Goal: Task Accomplishment & Management: Use online tool/utility

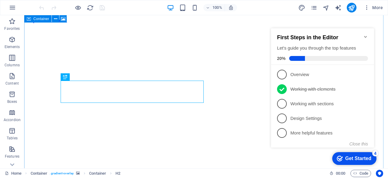
scroll to position [157, 0]
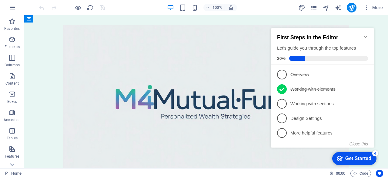
scroll to position [2323, 0]
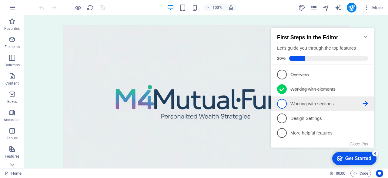
click at [322, 104] on p "Working with sections - incomplete" at bounding box center [327, 103] width 73 height 6
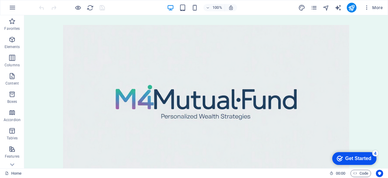
drag, startPoint x: 345, startPoint y: 157, endPoint x: 404, endPoint y: 280, distance: 137.1
click at [346, 157] on div "Get Started" at bounding box center [359, 157] width 26 height 5
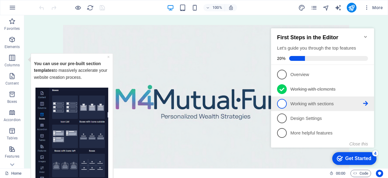
click at [317, 105] on p "Working with sections - incomplete" at bounding box center [327, 103] width 73 height 6
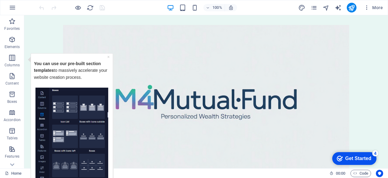
click at [353, 156] on div "Get Started" at bounding box center [359, 157] width 26 height 5
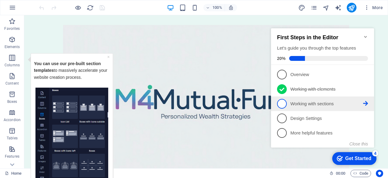
click at [302, 106] on link "3 Working with sections - incomplete" at bounding box center [322, 104] width 91 height 10
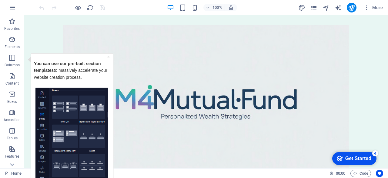
click at [372, 161] on div "Get Started" at bounding box center [359, 157] width 26 height 5
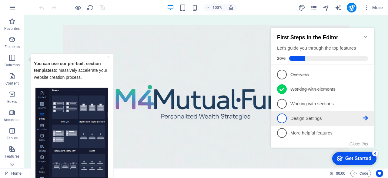
click at [303, 120] on p "Design Settings - incomplete" at bounding box center [327, 118] width 73 height 6
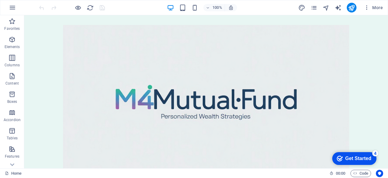
click at [346, 155] on div "Get Started" at bounding box center [359, 157] width 26 height 5
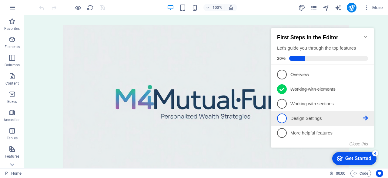
click at [366, 114] on link "4 Design Settings - incomplete" at bounding box center [322, 118] width 91 height 10
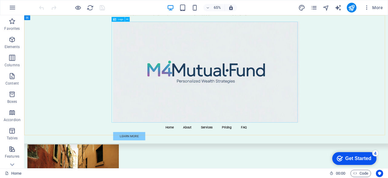
click at [388, 118] on div at bounding box center [304, 102] width 286 height 155
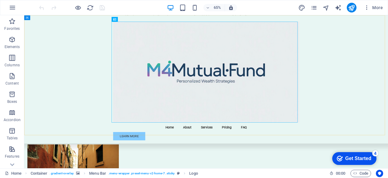
click at [388, 136] on div "Menu Home About Services Pricing FAQ Learn More" at bounding box center [304, 113] width 560 height 197
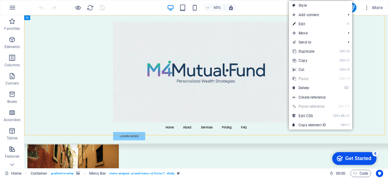
click at [388, 132] on div "Menu Home About Services Pricing FAQ Learn More" at bounding box center [304, 113] width 560 height 197
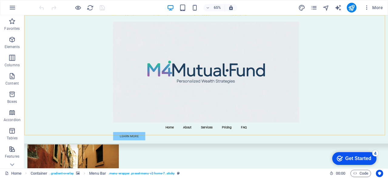
click at [356, 153] on div "checkmark Get Started 4" at bounding box center [355, 158] width 44 height 13
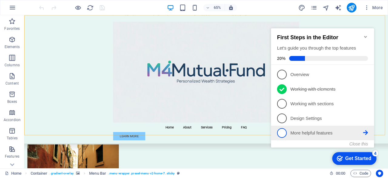
click at [332, 133] on p "More helpful features - incomplete" at bounding box center [327, 133] width 73 height 6
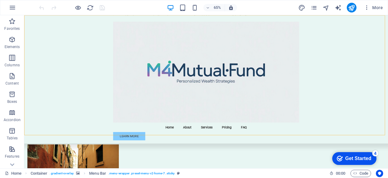
click at [349, 156] on div "Get Started" at bounding box center [359, 157] width 26 height 5
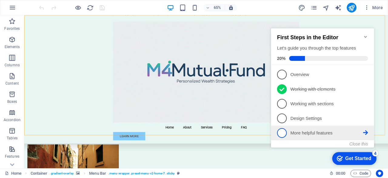
click at [365, 130] on icon at bounding box center [366, 132] width 5 height 5
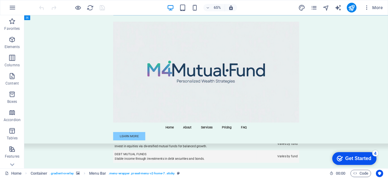
scroll to position [1209, 0]
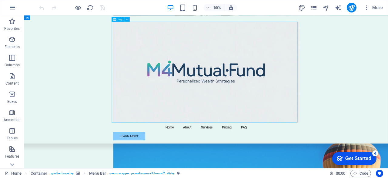
click at [294, 113] on div at bounding box center [304, 102] width 286 height 155
click at [118, 18] on div "Logo" at bounding box center [118, 19] width 13 height 5
click at [121, 21] on div "Logo" at bounding box center [118, 19] width 13 height 5
click at [288, 143] on icon at bounding box center [349, 149] width 123 height 12
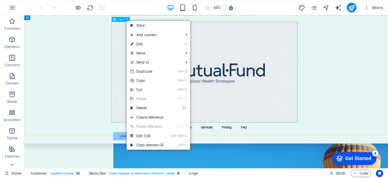
click at [120, 20] on span "Logo" at bounding box center [120, 19] width 5 height 2
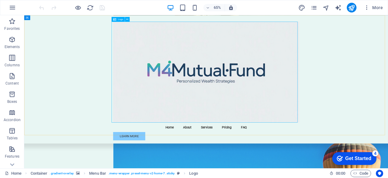
click at [28, 19] on icon at bounding box center [27, 17] width 3 height 5
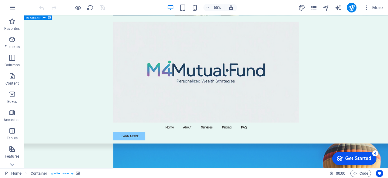
click at [31, 17] on span "Container" at bounding box center [35, 17] width 10 height 2
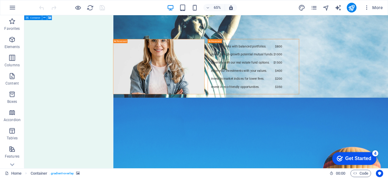
select select "header"
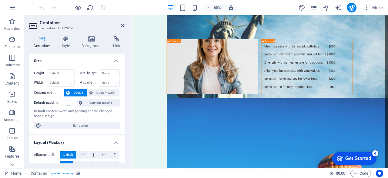
scroll to position [75, 0]
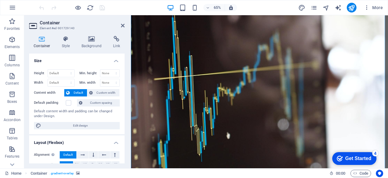
drag, startPoint x: 122, startPoint y: 74, endPoint x: 125, endPoint y: 83, distance: 9.4
click at [125, 83] on div "Container Style Background Link Size Height Default px rem % vh vw Min. height …" at bounding box center [76, 99] width 105 height 137
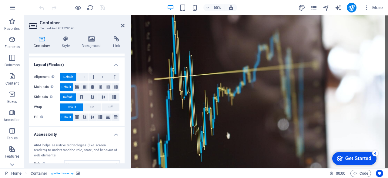
scroll to position [76, 0]
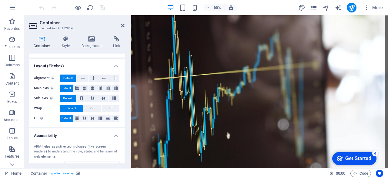
drag, startPoint x: 123, startPoint y: 99, endPoint x: 124, endPoint y: 82, distance: 16.8
click at [124, 82] on div "Size Height Default px rem % vh vw Min. height None px rem % vh vw Width Defaul…" at bounding box center [77, 108] width 96 height 110
drag, startPoint x: 123, startPoint y: 93, endPoint x: 122, endPoint y: 79, distance: 14.3
click at [122, 79] on div "Alignment Determines the flex direction. Default Main axis Determine how elemen…" at bounding box center [77, 97] width 96 height 57
click at [113, 64] on h4 "Layout (Flexbox)" at bounding box center [77, 64] width 96 height 11
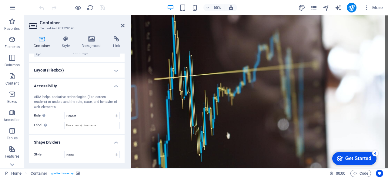
scroll to position [71, 0]
drag, startPoint x: 123, startPoint y: 105, endPoint x: 122, endPoint y: 70, distance: 34.9
click at [122, 70] on ul "Size Height Default px rem % vh vw Min. height None px rem % vh vw Width Defaul…" at bounding box center [77, 73] width 96 height 182
click at [127, 77] on div "Container Style Background Link Size Height Default px rem % vh vw Min. height …" at bounding box center [76, 99] width 105 height 137
drag, startPoint x: 123, startPoint y: 102, endPoint x: 123, endPoint y: 72, distance: 29.7
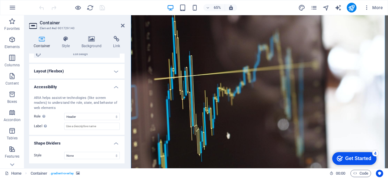
click at [124, 73] on div "Size Height Default px rem % vh vw Min. height None px rem % vh vw Width Defaul…" at bounding box center [77, 108] width 96 height 110
click at [124, 23] on icon at bounding box center [123, 25] width 4 height 5
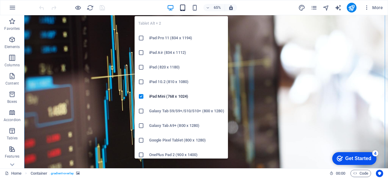
click at [180, 5] on icon "button" at bounding box center [182, 7] width 7 height 7
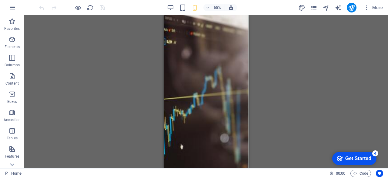
scroll to position [3357, 0]
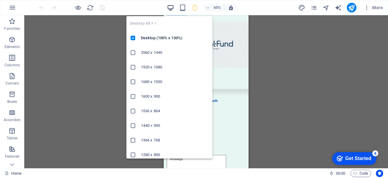
click at [172, 5] on icon "button" at bounding box center [170, 7] width 7 height 7
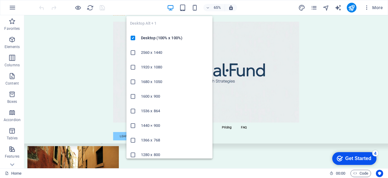
scroll to position [2241, 0]
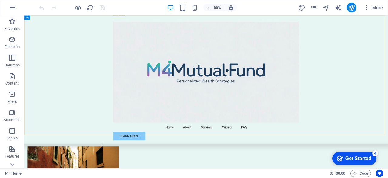
click at [53, 76] on div "Menu Home About Services Pricing FAQ Learn More" at bounding box center [304, 113] width 560 height 197
click at [53, 74] on div "Menu Home About Services Pricing FAQ Learn More" at bounding box center [304, 113] width 560 height 197
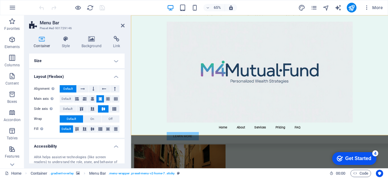
click at [345, 148] on div at bounding box center [329, 102] width 286 height 155
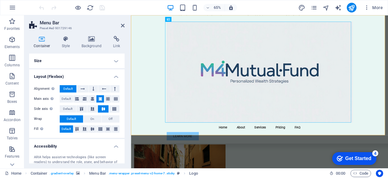
click at [124, 27] on icon at bounding box center [123, 25] width 4 height 5
drag, startPoint x: 255, startPoint y: 43, endPoint x: 284, endPoint y: 34, distance: 30.7
click at [284, 34] on div at bounding box center [329, 102] width 286 height 155
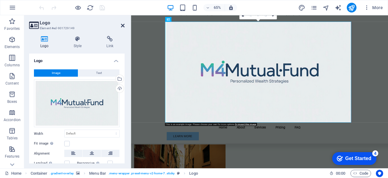
drag, startPoint x: 202, startPoint y: 123, endPoint x: 122, endPoint y: 26, distance: 125.4
click at [122, 26] on icon at bounding box center [123, 25] width 4 height 5
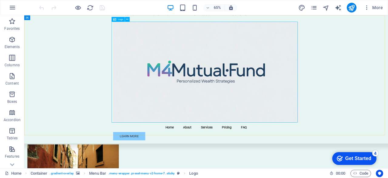
click at [250, 167] on div at bounding box center [304, 102] width 286 height 155
click at [255, 129] on div at bounding box center [304, 102] width 286 height 155
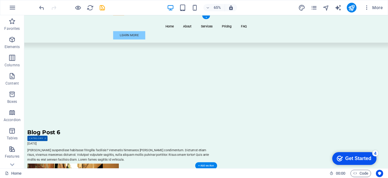
scroll to position [0, 0]
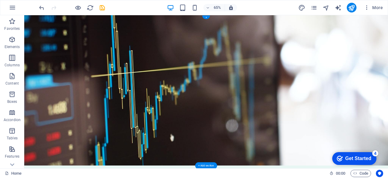
click at [26, 17] on figure at bounding box center [304, 130] width 560 height 231
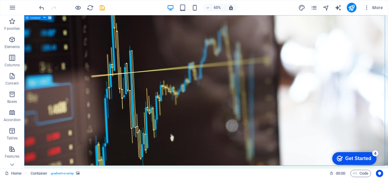
click at [0, 0] on div "Container" at bounding box center [0, 0] width 0 height 0
click at [30, 17] on span "Container" at bounding box center [35, 17] width 10 height 2
select select "header"
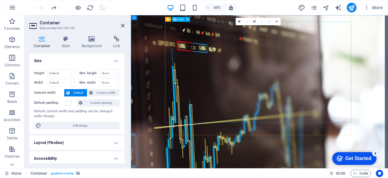
click at [189, 18] on button at bounding box center [187, 19] width 5 height 5
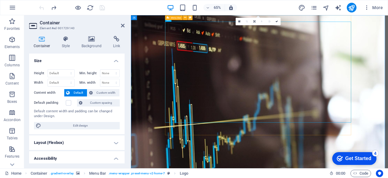
drag, startPoint x: 189, startPoint y: 19, endPoint x: 88, endPoint y: 18, distance: 100.8
click at [189, 19] on button at bounding box center [190, 17] width 5 height 5
select select "rem"
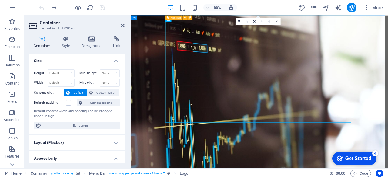
select select "rem"
select select "preset-menu-v2-home-7"
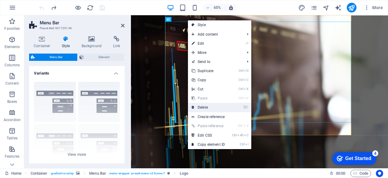
drag, startPoint x: 191, startPoint y: 105, endPoint x: 96, endPoint y: 137, distance: 100.5
click at [191, 105] on link "⌦ Delete" at bounding box center [208, 107] width 41 height 9
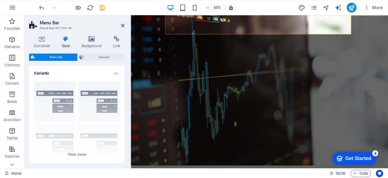
click at [133, 17] on figure at bounding box center [329, 130] width 396 height 231
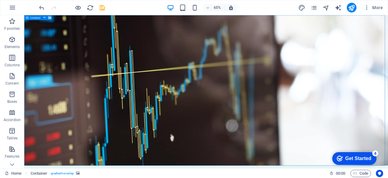
click at [27, 18] on icon at bounding box center [27, 17] width 3 height 5
click at [38, 16] on span "Container" at bounding box center [35, 17] width 10 height 2
click at [0, 0] on div "Container" at bounding box center [0, 0] width 0 height 0
click at [30, 20] on div "Container" at bounding box center [39, 17] width 30 height 5
click at [0, 0] on div "Container" at bounding box center [0, 0] width 0 height 0
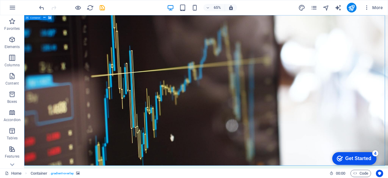
click at [0, 0] on div "Container" at bounding box center [0, 0] width 0 height 0
select select "header"
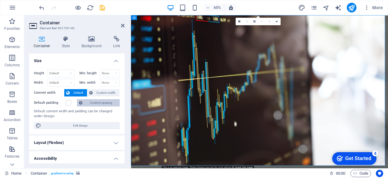
drag, startPoint x: 123, startPoint y: 81, endPoint x: 118, endPoint y: 99, distance: 18.1
click at [118, 99] on div "Height Default px rem % vh vw Min. height None px rem % vh vw Width Default px …" at bounding box center [77, 98] width 96 height 69
click at [55, 73] on select "Default px rem % vh vw" at bounding box center [61, 72] width 26 height 7
click at [63, 61] on h4 "Size" at bounding box center [77, 58] width 96 height 11
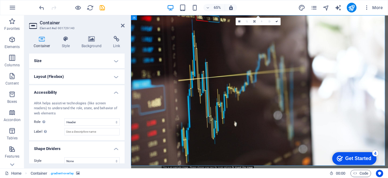
click at [63, 61] on h4 "Size" at bounding box center [77, 60] width 96 height 15
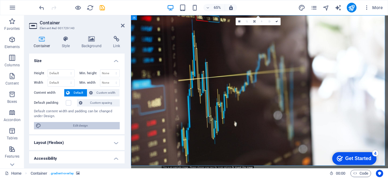
click at [85, 125] on span "Edit design" at bounding box center [80, 125] width 75 height 7
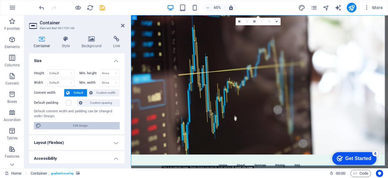
select select "rem"
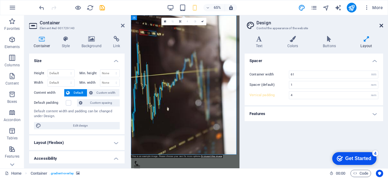
click at [383, 23] on header "Design Control the appearance of the website" at bounding box center [314, 23] width 137 height 16
drag, startPoint x: 382, startPoint y: 24, endPoint x: 386, endPoint y: 14, distance: 10.7
click at [382, 24] on icon at bounding box center [382, 25] width 4 height 5
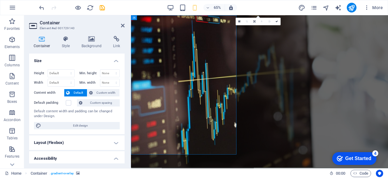
click at [388, 29] on figure at bounding box center [329, 132] width 396 height 234
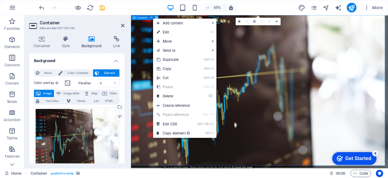
click at [0, 0] on div "Container" at bounding box center [0, 0] width 0 height 0
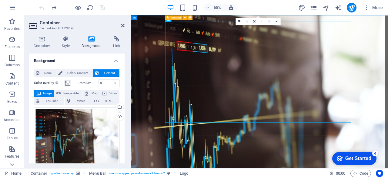
drag, startPoint x: 188, startPoint y: 19, endPoint x: 191, endPoint y: 19, distance: 3.4
click at [188, 19] on button at bounding box center [185, 17] width 5 height 5
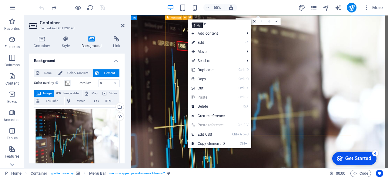
drag, startPoint x: 191, startPoint y: 19, endPoint x: 47, endPoint y: 48, distance: 147.8
click at [191, 19] on button at bounding box center [190, 17] width 5 height 5
select select "rem"
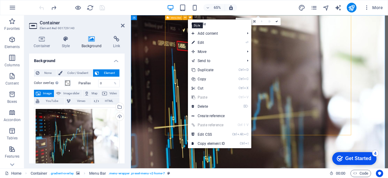
select select "rem"
select select "preset-menu-v2-home-7"
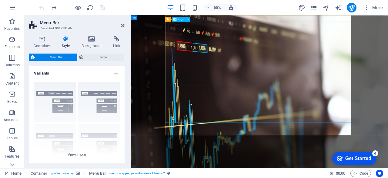
drag, startPoint x: 298, startPoint y: 72, endPoint x: 463, endPoint y: 72, distance: 164.8
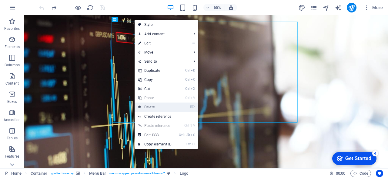
click at [146, 105] on link "⌦ Delete" at bounding box center [155, 106] width 41 height 9
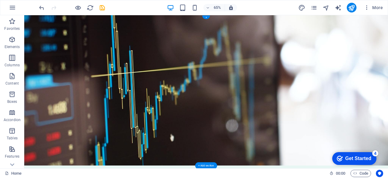
click at [28, 20] on figure at bounding box center [304, 130] width 560 height 231
drag, startPoint x: 28, startPoint y: 19, endPoint x: 30, endPoint y: 23, distance: 4.6
click at [28, 19] on figure at bounding box center [304, 130] width 560 height 231
click at [30, 23] on figure at bounding box center [304, 130] width 560 height 231
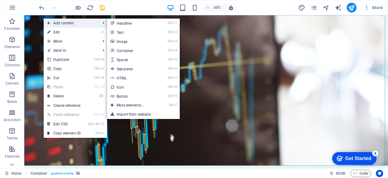
click at [50, 24] on span "Add content" at bounding box center [71, 23] width 54 height 9
click at [126, 50] on link "Ctrl 4 Container" at bounding box center [132, 50] width 50 height 9
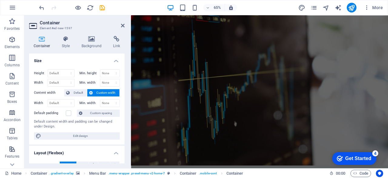
click at [43, 42] on h4 "Container" at bounding box center [43, 42] width 28 height 13
drag, startPoint x: 82, startPoint y: 133, endPoint x: 96, endPoint y: 104, distance: 32.7
click at [81, 133] on span "Edit design" at bounding box center [80, 135] width 75 height 7
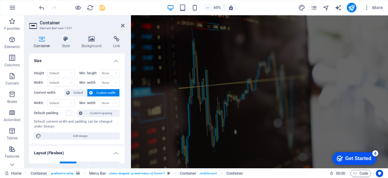
select select "rem"
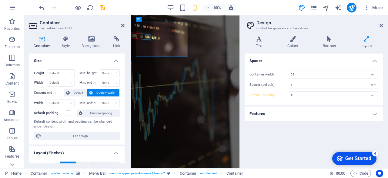
click at [125, 23] on aside "Container Element #ed-new-1597 Container Style Background Link Size Height Defa…" at bounding box center [77, 91] width 107 height 153
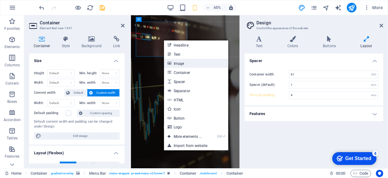
click at [189, 62] on link "Image" at bounding box center [196, 63] width 64 height 9
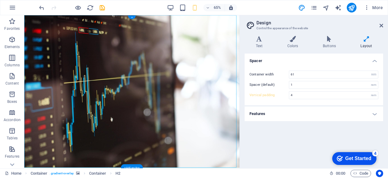
type input "5"
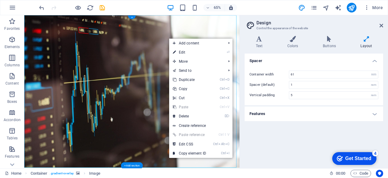
click at [192, 90] on figure at bounding box center [189, 132] width 331 height 234
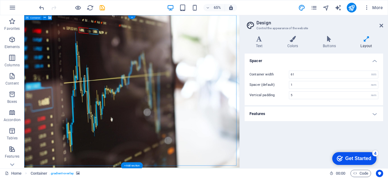
click at [40, 24] on figure at bounding box center [189, 132] width 331 height 234
click at [36, 18] on span "Container" at bounding box center [35, 17] width 10 height 2
click at [27, 19] on icon at bounding box center [27, 17] width 3 height 5
click at [27, 23] on figure at bounding box center [189, 132] width 331 height 234
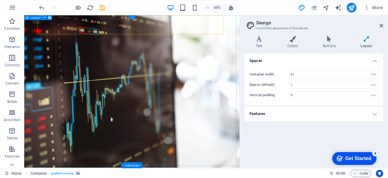
click at [40, 18] on span "Container" at bounding box center [35, 17] width 10 height 2
click at [27, 19] on icon at bounding box center [27, 17] width 3 height 5
click at [26, 16] on icon at bounding box center [27, 17] width 3 height 5
click at [27, 17] on icon at bounding box center [27, 17] width 3 height 5
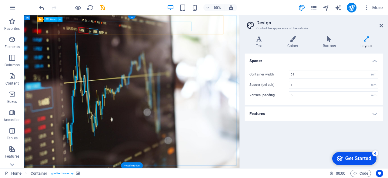
click at [27, 18] on icon at bounding box center [27, 17] width 3 height 5
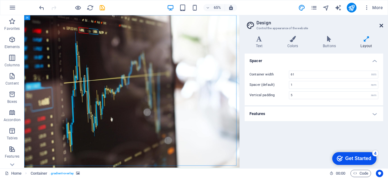
click at [382, 25] on icon at bounding box center [382, 25] width 4 height 5
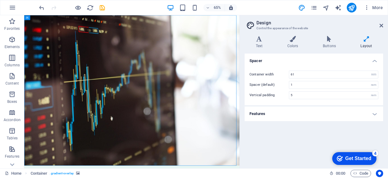
drag, startPoint x: 407, startPoint y: 40, endPoint x: 574, endPoint y: 30, distance: 168.1
click at [356, 30] on figure at bounding box center [189, 130] width 331 height 231
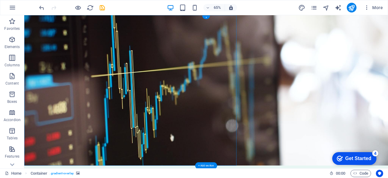
click at [388, 30] on figure at bounding box center [304, 130] width 560 height 231
select select "header"
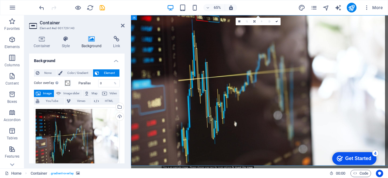
click at [40, 36] on icon at bounding box center [42, 39] width 26 height 6
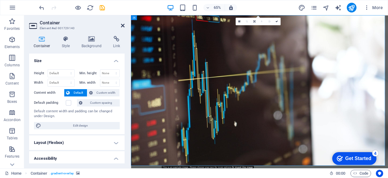
click at [122, 23] on icon at bounding box center [123, 25] width 4 height 5
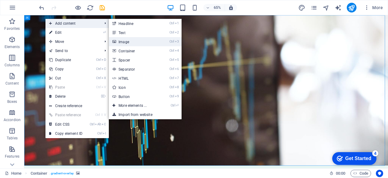
click at [124, 42] on link "Ctrl 3 Image" at bounding box center [134, 41] width 50 height 9
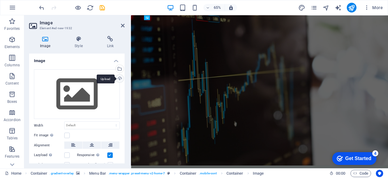
click at [118, 78] on div "Upload" at bounding box center [119, 78] width 9 height 9
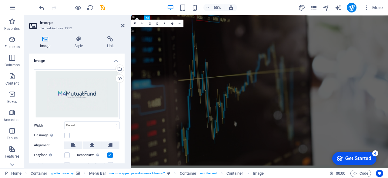
drag, startPoint x: 123, startPoint y: 113, endPoint x: 121, endPoint y: 127, distance: 14.1
click at [121, 127] on div "Drag files here, click to choose files or select files from Files or our free s…" at bounding box center [77, 123] width 96 height 119
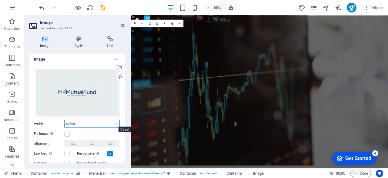
click at [111, 122] on select "Default auto px rem % em vh vw" at bounding box center [92, 123] width 55 height 7
drag, startPoint x: 123, startPoint y: 114, endPoint x: 122, endPoint y: 140, distance: 26.7
click at [122, 140] on div "Drag files here, click to choose files or select files from Files or our free s…" at bounding box center [77, 122] width 96 height 119
click at [123, 144] on div "Drag files here, click to choose files or select files from Files or our free s…" at bounding box center [77, 122] width 96 height 119
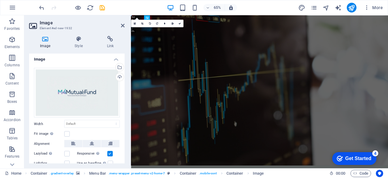
click at [123, 145] on div "Drag files here, click to choose files or select files from Files or our free s…" at bounding box center [77, 122] width 96 height 119
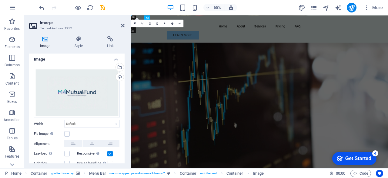
scroll to position [344, 0]
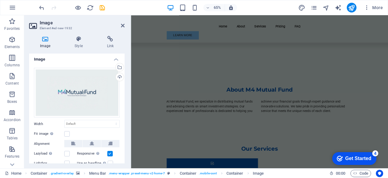
drag, startPoint x: 123, startPoint y: 132, endPoint x: 120, endPoint y: 149, distance: 17.5
click at [120, 149] on div "Drag files here, click to choose files or select files from Files or our free s…" at bounding box center [77, 122] width 96 height 119
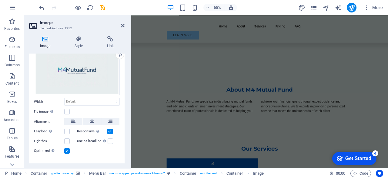
scroll to position [33, 0]
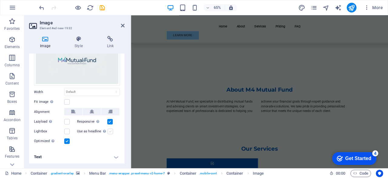
click at [109, 131] on label at bounding box center [110, 130] width 5 height 5
click at [0, 0] on input "Use as headline The image will be wrapped in an H1 headline tag. Useful for giv…" at bounding box center [0, 0] width 0 height 0
click at [114, 156] on h4 "Text" at bounding box center [77, 156] width 96 height 15
click at [114, 156] on h4 "Text" at bounding box center [77, 154] width 96 height 11
click at [114, 156] on h4 "Text" at bounding box center [77, 156] width 96 height 15
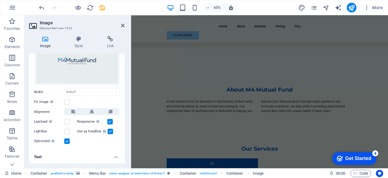
click at [114, 156] on h4 "Text" at bounding box center [77, 154] width 96 height 11
click at [113, 156] on h4 "Text" at bounding box center [77, 156] width 96 height 15
click at [113, 156] on h4 "Text" at bounding box center [77, 154] width 96 height 11
drag, startPoint x: 150, startPoint y: 15, endPoint x: 122, endPoint y: 25, distance: 29.8
click at [122, 25] on icon at bounding box center [123, 25] width 4 height 5
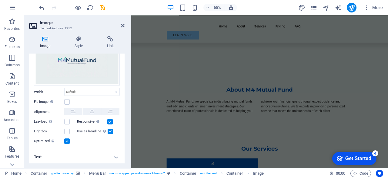
drag, startPoint x: 253, startPoint y: 40, endPoint x: 281, endPoint y: 30, distance: 29.8
click at [281, 30] on nav "Home About Services Pricing FAQ" at bounding box center [329, 32] width 286 height 15
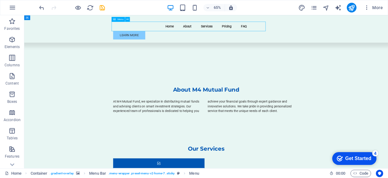
click at [174, 30] on nav "Home About Services Pricing FAQ" at bounding box center [304, 32] width 286 height 15
select select
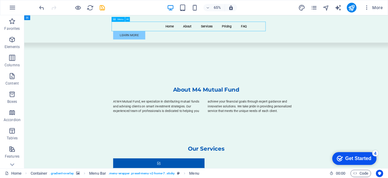
select select
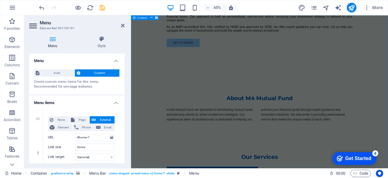
scroll to position [0, 0]
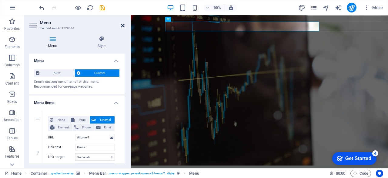
drag, startPoint x: 125, startPoint y: 25, endPoint x: 122, endPoint y: 25, distance: 3.4
click at [124, 25] on aside "Menu Element #ed-901729161 Menu Style Menu Auto Custom Create custom menu items…" at bounding box center [77, 91] width 107 height 153
drag, startPoint x: 122, startPoint y: 25, endPoint x: 150, endPoint y: 15, distance: 29.7
click at [122, 25] on icon at bounding box center [123, 25] width 4 height 5
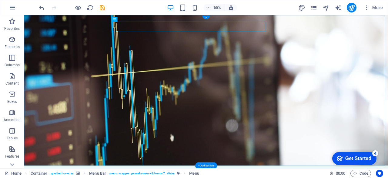
click at [92, 46] on figure at bounding box center [304, 130] width 560 height 231
click at [41, 24] on figure at bounding box center [304, 130] width 560 height 231
click at [41, 22] on figure at bounding box center [304, 130] width 560 height 231
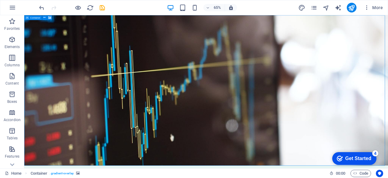
click at [34, 18] on span "Container" at bounding box center [35, 17] width 10 height 2
click at [0, 0] on div "Container" at bounding box center [0, 0] width 0 height 0
click at [28, 17] on icon at bounding box center [27, 17] width 3 height 5
select select "header"
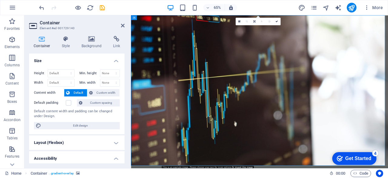
click at [28, 18] on aside "Container Element #ed-901729140 Container Style Background Link Size Height Def…" at bounding box center [77, 91] width 107 height 153
click at [98, 123] on span "Edit design" at bounding box center [80, 125] width 75 height 7
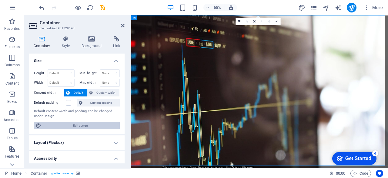
select select "rem"
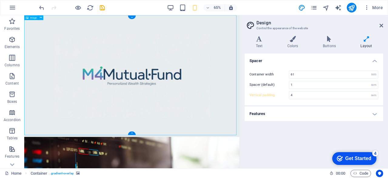
type input "5"
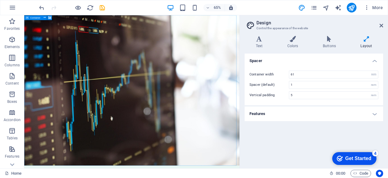
click at [26, 19] on icon at bounding box center [27, 17] width 3 height 5
click at [27, 16] on icon at bounding box center [27, 17] width 3 height 5
click at [0, 0] on div "Container" at bounding box center [0, 0] width 0 height 0
click at [383, 24] on icon at bounding box center [382, 25] width 4 height 5
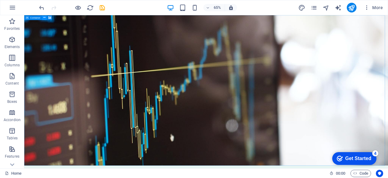
click at [0, 0] on div "Container" at bounding box center [0, 0] width 0 height 0
click at [32, 18] on span "Container" at bounding box center [35, 17] width 10 height 2
select select "header"
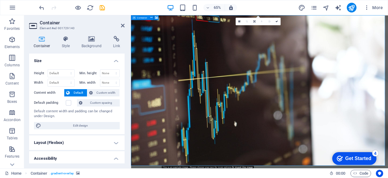
click at [144, 17] on span "Container" at bounding box center [142, 17] width 10 height 2
click at [146, 25] on figure at bounding box center [329, 130] width 396 height 231
click at [0, 0] on div "Container" at bounding box center [0, 0] width 0 height 0
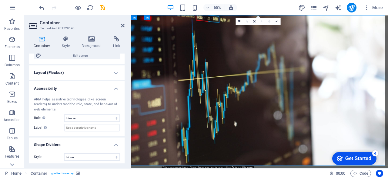
scroll to position [71, 0]
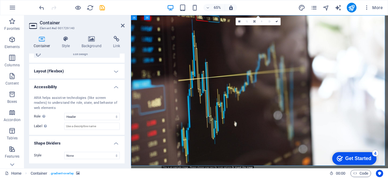
click at [115, 72] on h4 "Layout (Flexbox)" at bounding box center [77, 71] width 96 height 15
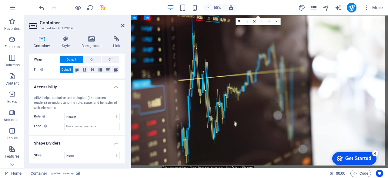
scroll to position [0, 0]
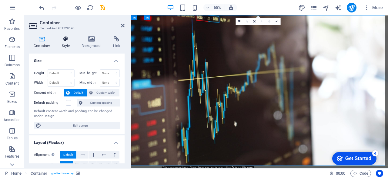
click at [63, 39] on icon at bounding box center [65, 39] width 17 height 6
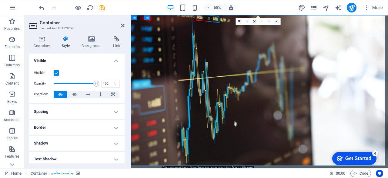
scroll to position [82, 0]
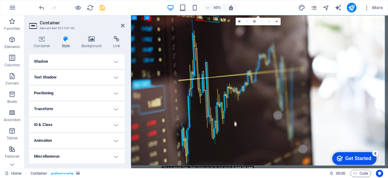
click at [115, 140] on h4 "Animation" at bounding box center [77, 140] width 96 height 15
drag, startPoint x: 123, startPoint y: 139, endPoint x: 123, endPoint y: 159, distance: 20.0
click at [123, 159] on li "Animation Copy Paste Preview Don't animate Show / Hide Slide up/down Zoom in/ou…" at bounding box center [77, 150] width 96 height 34
click at [97, 159] on select "Don't animate Show / Hide Slide up/down Zoom in/out Slide left to right Slide r…" at bounding box center [77, 158] width 86 height 7
select select "pulse"
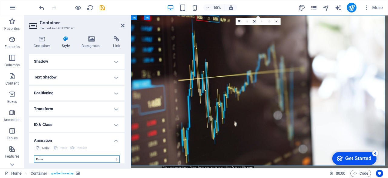
click at [34, 155] on select "Don't animate Show / Hide Slide up/down Zoom in/out Slide left to right Slide r…" at bounding box center [77, 158] width 86 height 7
select select "scroll"
click at [95, 158] on select "Don't animate Show / Hide Slide up/down Zoom in/out Slide left to right Slide r…" at bounding box center [77, 158] width 86 height 7
select select "none"
click at [34, 155] on select "Don't animate Show / Hide Slide up/down Zoom in/out Slide left to right Slide r…" at bounding box center [77, 158] width 86 height 7
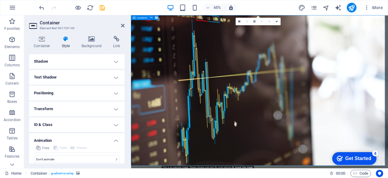
click at [157, 58] on figure at bounding box center [329, 130] width 396 height 231
click at [122, 25] on icon at bounding box center [123, 25] width 4 height 5
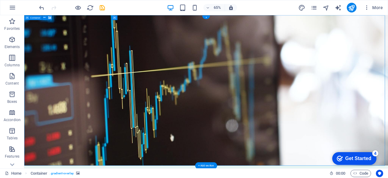
click at [103, 18] on figure at bounding box center [304, 130] width 560 height 231
click at [101, 34] on figure at bounding box center [304, 130] width 560 height 231
drag, startPoint x: 73, startPoint y: 32, endPoint x: 93, endPoint y: 52, distance: 27.5
click at [120, 34] on figure at bounding box center [304, 130] width 560 height 231
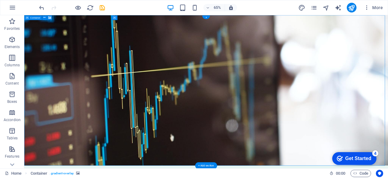
click at [104, 86] on figure at bounding box center [304, 130] width 560 height 231
click at [115, 17] on icon at bounding box center [114, 17] width 2 height 5
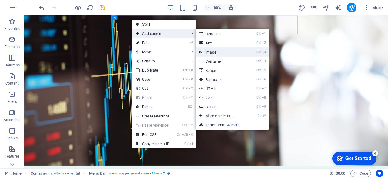
click at [221, 52] on link "Ctrl 3 Image" at bounding box center [221, 51] width 50 height 9
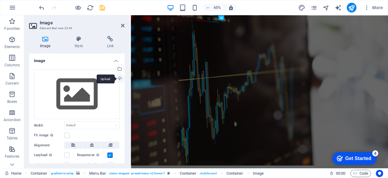
click at [120, 79] on div "Upload" at bounding box center [119, 78] width 9 height 9
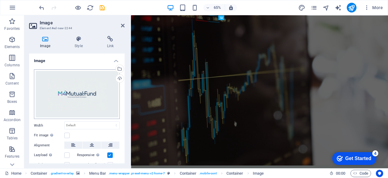
scroll to position [33, 0]
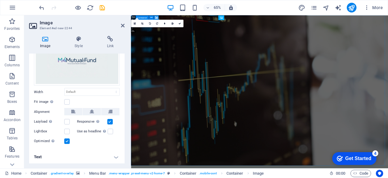
click at [151, 103] on figure at bounding box center [329, 130] width 396 height 231
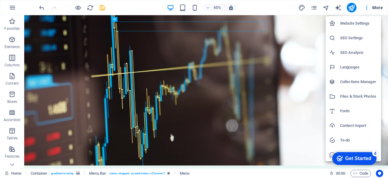
scroll to position [15, 0]
click at [372, 108] on h6 "Content Import" at bounding box center [358, 110] width 37 height 7
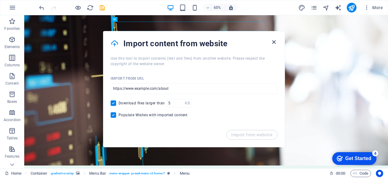
click at [271, 41] on icon "button" at bounding box center [274, 42] width 7 height 7
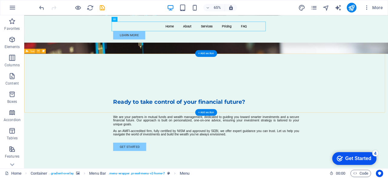
scroll to position [0, 0]
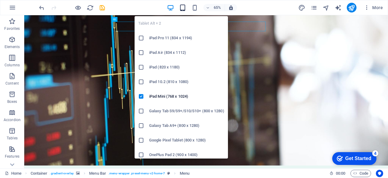
click at [183, 9] on icon "button" at bounding box center [182, 7] width 7 height 7
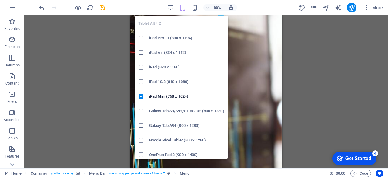
click at [172, 38] on h6 "iPad Pro 11 (834 x 1194)" at bounding box center [186, 37] width 75 height 7
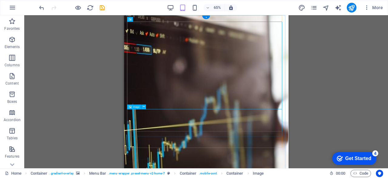
click at [144, 107] on icon at bounding box center [144, 106] width 2 height 4
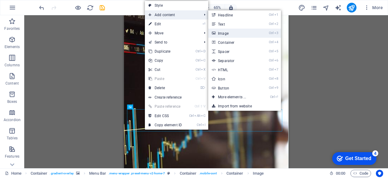
click at [215, 32] on icon at bounding box center [213, 33] width 3 height 9
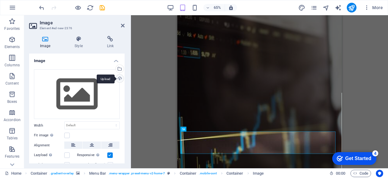
click at [118, 79] on div "Upload" at bounding box center [119, 78] width 9 height 9
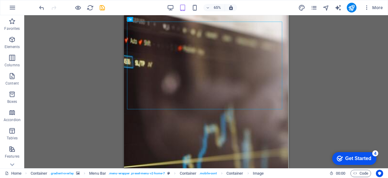
click at [320, 78] on div "Drag here to replace the existing content. Press “Ctrl” if you want to create a…" at bounding box center [206, 91] width 364 height 153
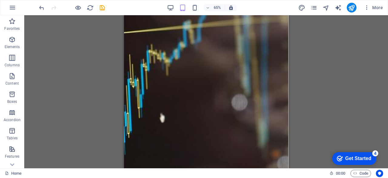
scroll to position [204, 0]
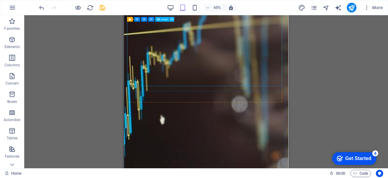
click at [173, 19] on icon at bounding box center [172, 19] width 2 height 4
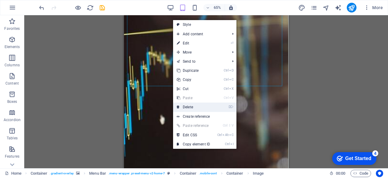
click at [195, 105] on link "⌦ Delete" at bounding box center [193, 106] width 41 height 9
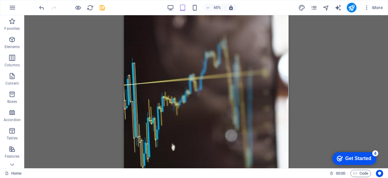
scroll to position [89, 0]
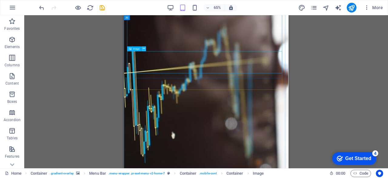
click at [144, 49] on icon at bounding box center [144, 48] width 2 height 4
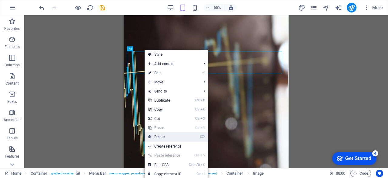
click at [162, 134] on link "⌦ Delete" at bounding box center [165, 136] width 41 height 9
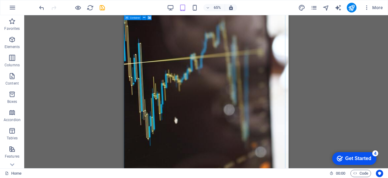
scroll to position [0, 0]
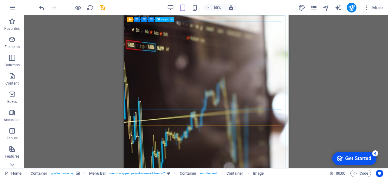
click at [172, 20] on icon at bounding box center [172, 19] width 2 height 4
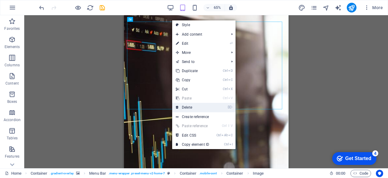
click at [193, 106] on link "⌦ Delete" at bounding box center [192, 107] width 41 height 9
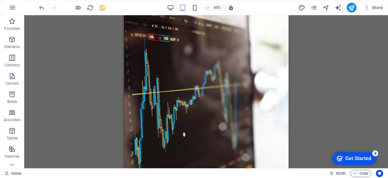
click at [332, 40] on div "Drag here to replace the existing content. Press “Ctrl” if you want to create a…" at bounding box center [206, 91] width 364 height 153
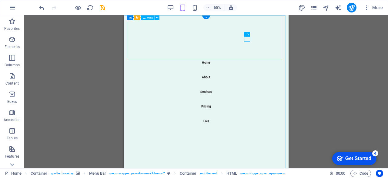
click at [251, 88] on nav "Home About Services Pricing FAQ" at bounding box center [250, 132] width 253 height 235
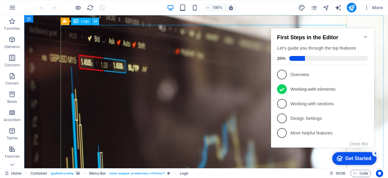
click at [96, 22] on icon at bounding box center [95, 21] width 3 height 6
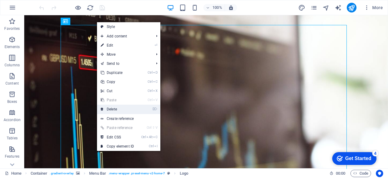
click at [119, 108] on link "⌦ Delete" at bounding box center [117, 108] width 41 height 9
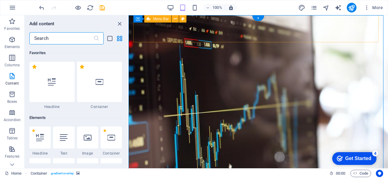
scroll to position [1062, 0]
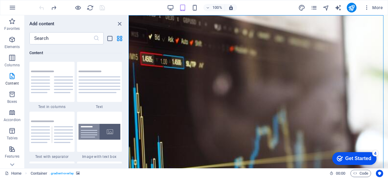
click at [119, 22] on icon "close panel" at bounding box center [119, 23] width 7 height 7
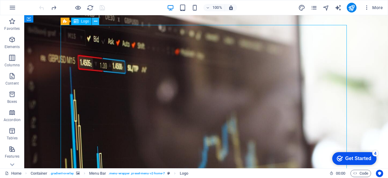
click at [98, 21] on button at bounding box center [95, 21] width 7 height 7
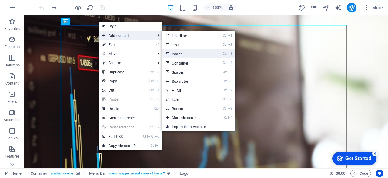
click at [181, 52] on link "Ctrl 3 Image" at bounding box center [187, 53] width 50 height 9
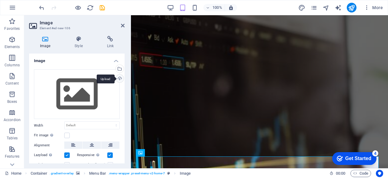
click at [120, 79] on div "Upload" at bounding box center [119, 78] width 9 height 9
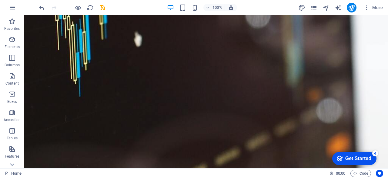
scroll to position [172, 0]
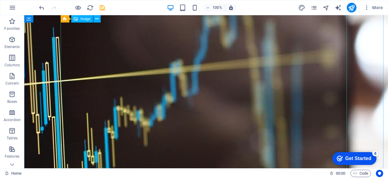
click at [66, 21] on icon at bounding box center [65, 18] width 4 height 7
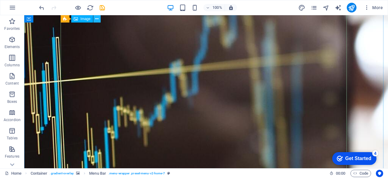
click at [97, 20] on icon at bounding box center [96, 19] width 3 height 6
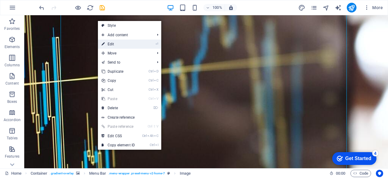
click at [115, 44] on link "⏎ Edit" at bounding box center [118, 43] width 41 height 9
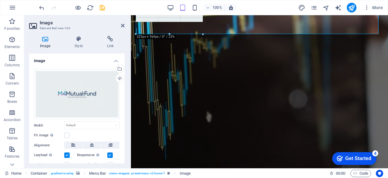
drag, startPoint x: 378, startPoint y: 120, endPoint x: 201, endPoint y: 6, distance: 210.4
type input "221"
select select "px"
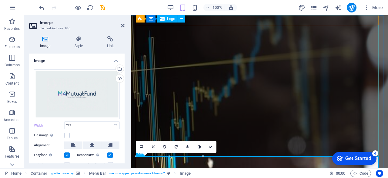
scroll to position [0, 0]
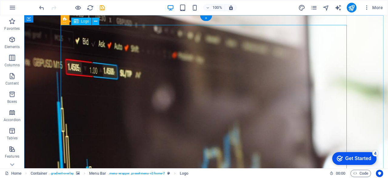
click at [93, 22] on button at bounding box center [95, 21] width 7 height 7
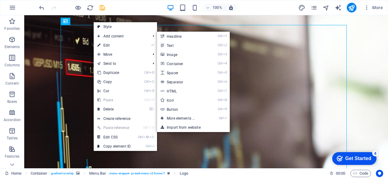
click at [100, 42] on icon at bounding box center [98, 45] width 3 height 9
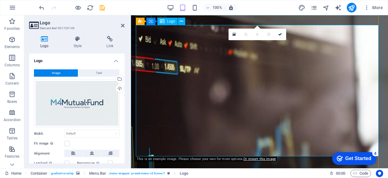
scroll to position [9, 0]
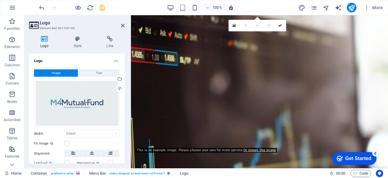
drag, startPoint x: 316, startPoint y: 154, endPoint x: 302, endPoint y: 103, distance: 52.7
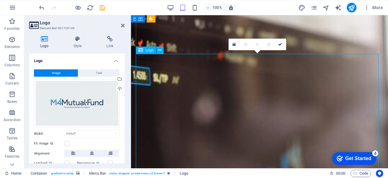
click at [161, 50] on icon at bounding box center [159, 50] width 3 height 6
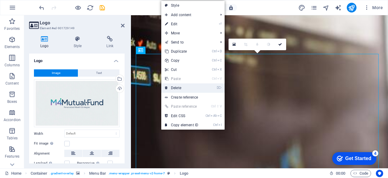
click at [173, 86] on link "⌦ Delete" at bounding box center [181, 87] width 41 height 9
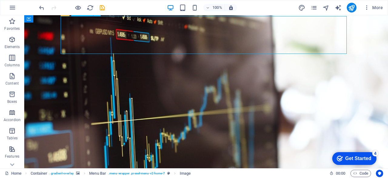
select select "px"
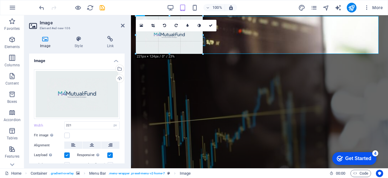
drag, startPoint x: 202, startPoint y: 54, endPoint x: 193, endPoint y: 52, distance: 8.6
click at [193, 52] on div "180 170 160 150 140 130 120 110 100 90 80 70 60 50 40 30 20 10 0 -10 -20 -30 -4…" at bounding box center [169, 35] width 67 height 38
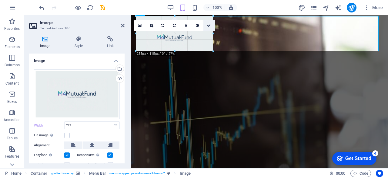
drag, startPoint x: 203, startPoint y: 53, endPoint x: 209, endPoint y: 25, distance: 28.9
type input "255"
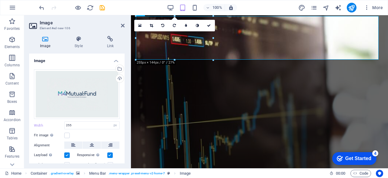
click at [301, 118] on figure at bounding box center [259, 140] width 257 height 268
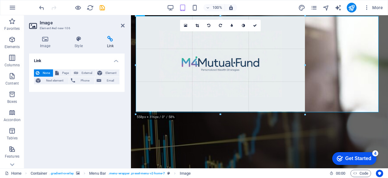
drag, startPoint x: 213, startPoint y: 39, endPoint x: 309, endPoint y: 51, distance: 96.7
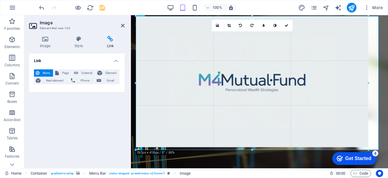
drag, startPoint x: 308, startPoint y: 65, endPoint x: 380, endPoint y: 50, distance: 73.1
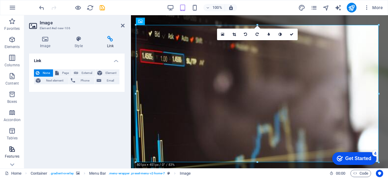
scroll to position [0, 0]
